Goal: Task Accomplishment & Management: Use online tool/utility

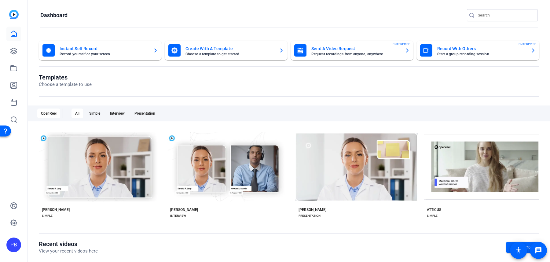
click at [339, 50] on mat-card-title "Send A Video Request" at bounding box center [356, 48] width 89 height 7
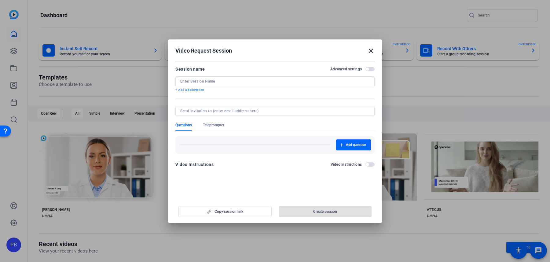
click at [268, 81] on input at bounding box center [275, 81] width 190 height 5
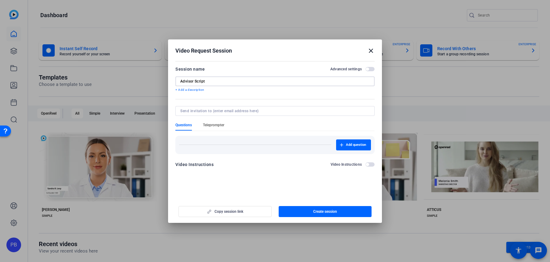
type input "Advisor Script"
click at [218, 125] on span "Teleprompter" at bounding box center [213, 125] width 21 height 5
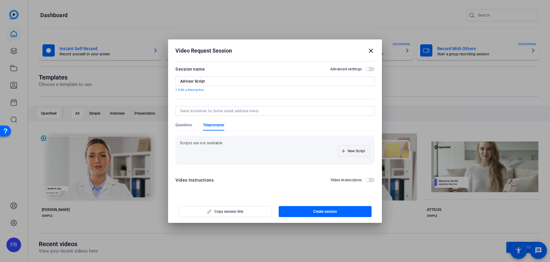
click at [352, 148] on span "button" at bounding box center [354, 151] width 31 height 15
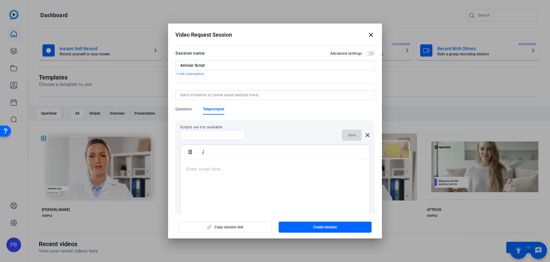
click at [234, 173] on div at bounding box center [275, 198] width 190 height 76
click at [201, 136] on input at bounding box center [212, 135] width 55 height 5
click at [372, 35] on mat-icon "close" at bounding box center [371, 34] width 7 height 7
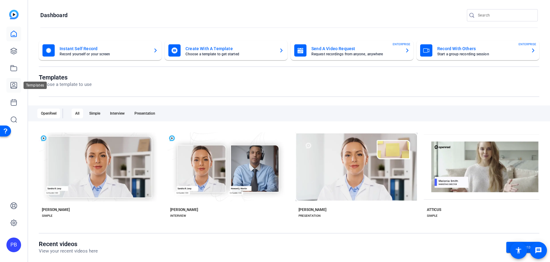
click at [13, 86] on icon at bounding box center [13, 85] width 7 height 7
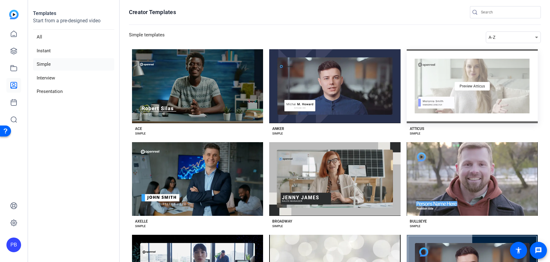
click at [432, 115] on div "Preview Atticus" at bounding box center [472, 86] width 131 height 74
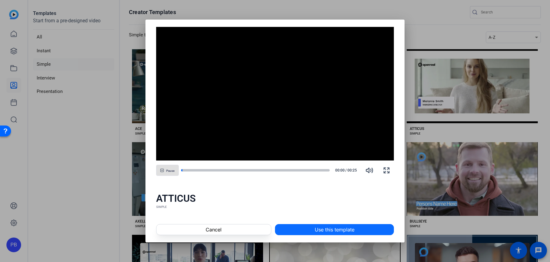
click at [351, 231] on span "Use this template" at bounding box center [335, 229] width 40 height 7
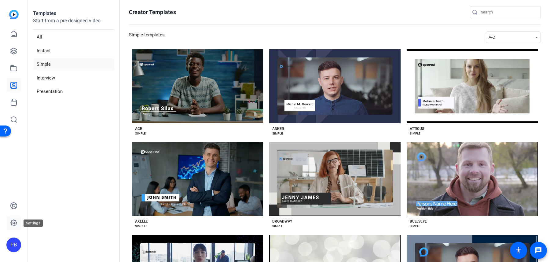
click at [10, 224] on icon at bounding box center [13, 222] width 7 height 7
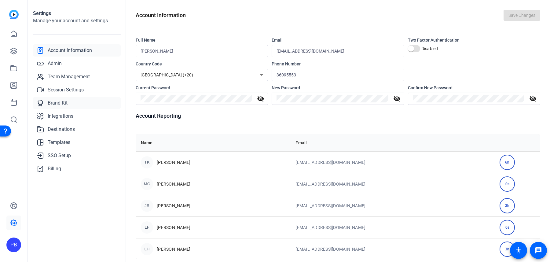
click at [68, 104] on link "Brand Kit" at bounding box center [77, 103] width 88 height 12
